Goal: Task Accomplishment & Management: Use online tool/utility

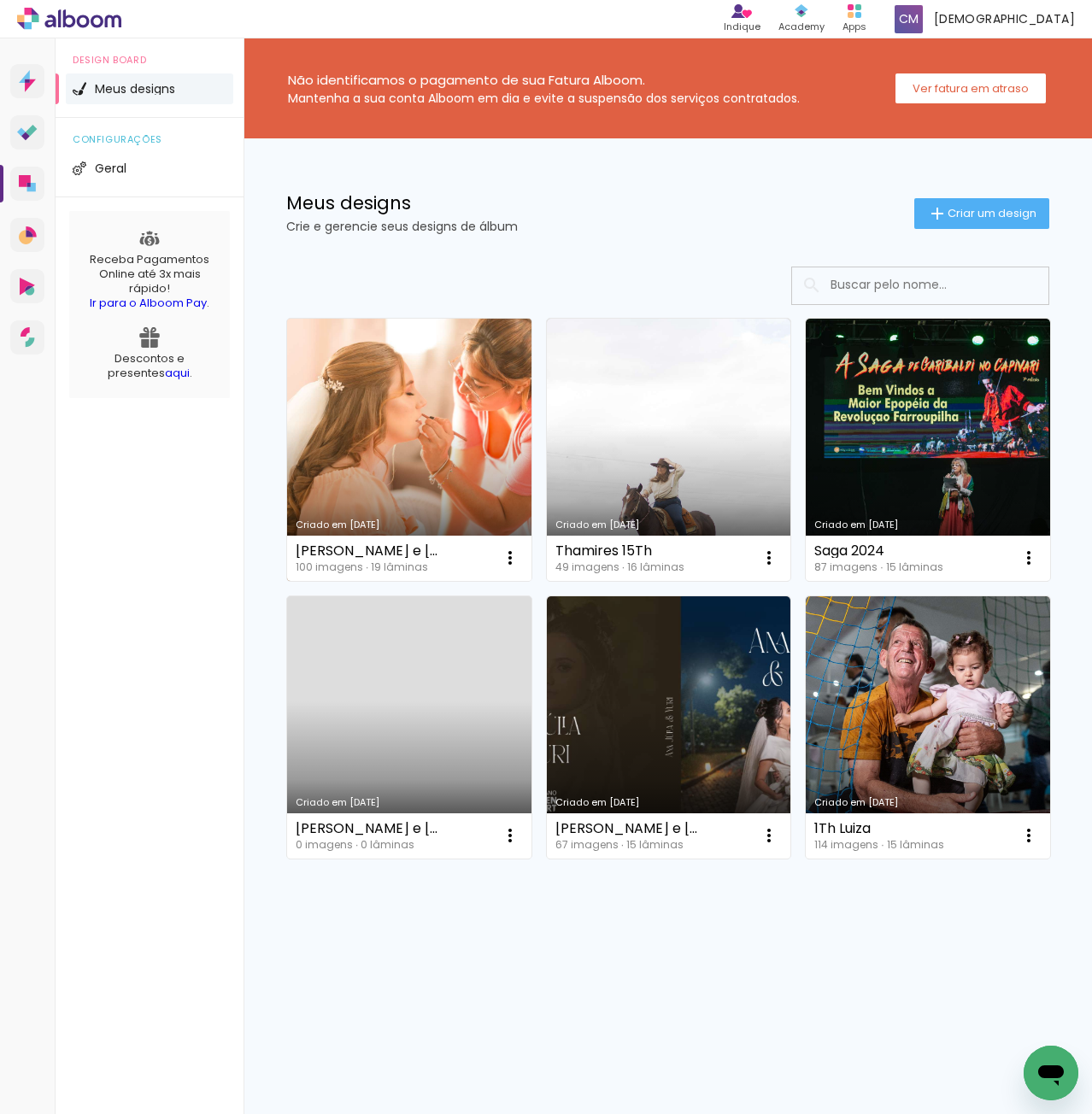
click at [446, 413] on link "Criado em [DATE]" at bounding box center [410, 450] width 244 height 262
